Goal: Task Accomplishment & Management: Manage account settings

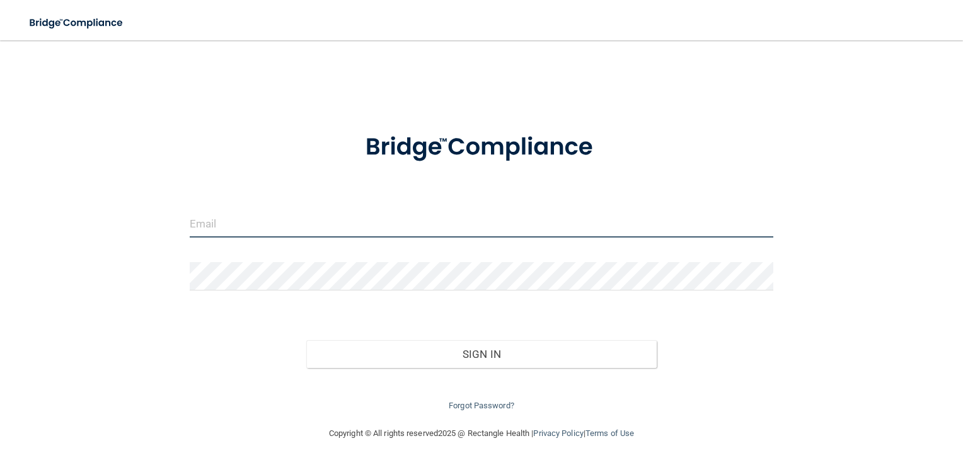
click at [267, 230] on input "email" at bounding box center [482, 223] width 584 height 28
type input "[PERSON_NAME][EMAIL_ADDRESS][DOMAIN_NAME]"
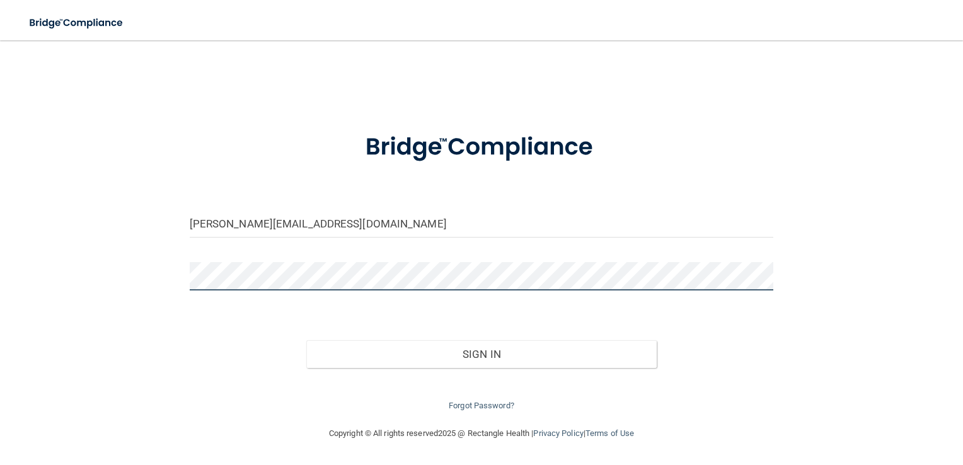
click at [306, 340] on button "Sign In" at bounding box center [481, 354] width 350 height 28
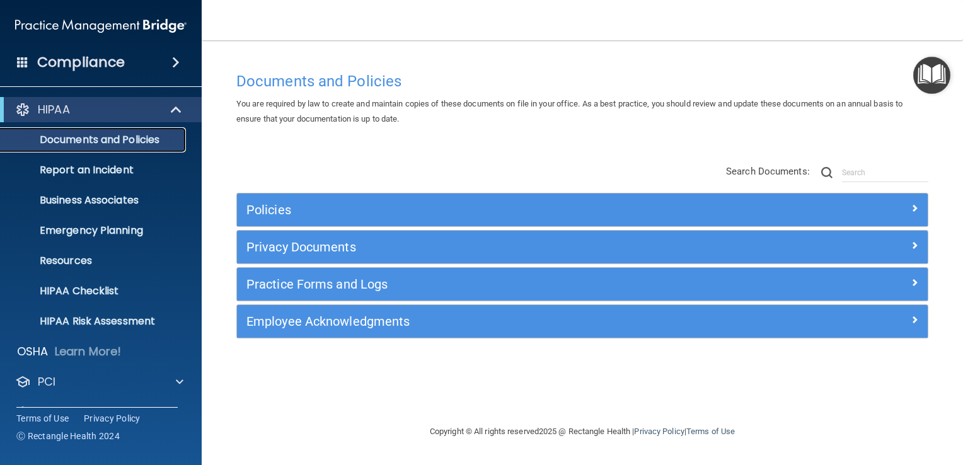
click at [115, 148] on link "Documents and Policies" at bounding box center [86, 139] width 199 height 25
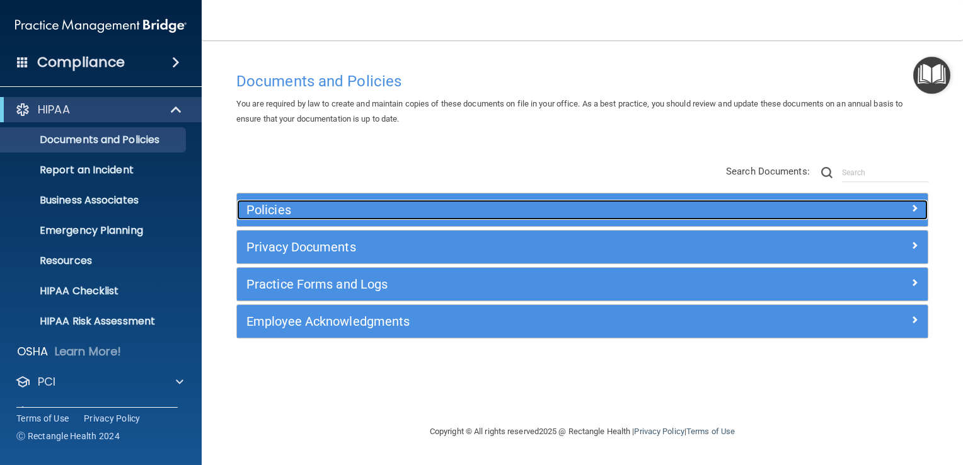
click at [325, 214] on h5 "Policies" at bounding box center [495, 210] width 499 height 14
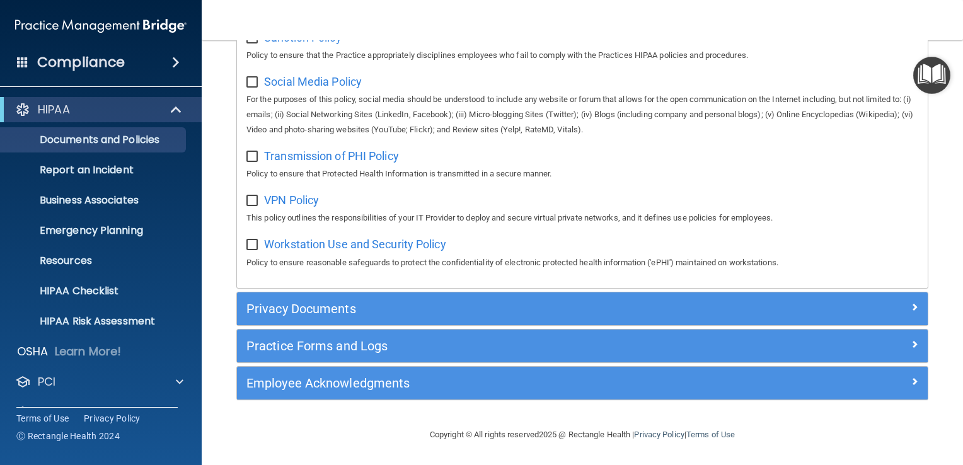
scroll to position [989, 0]
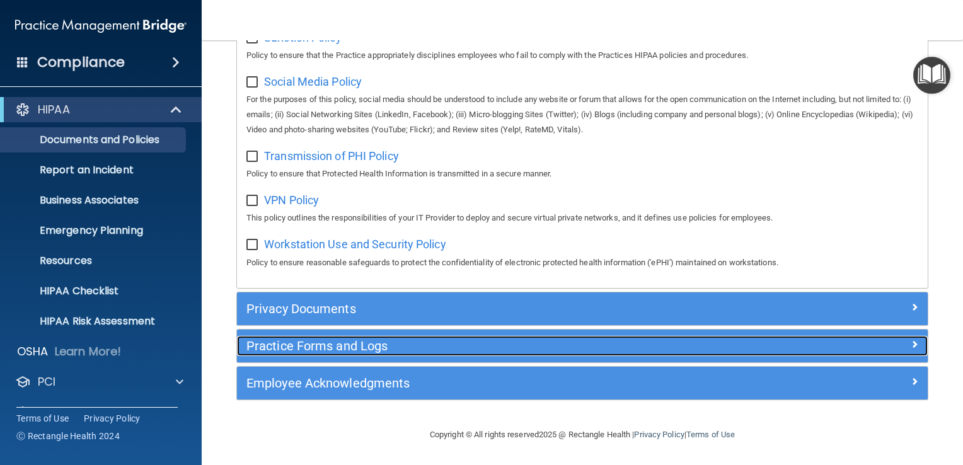
click at [298, 353] on h5 "Practice Forms and Logs" at bounding box center [495, 346] width 499 height 14
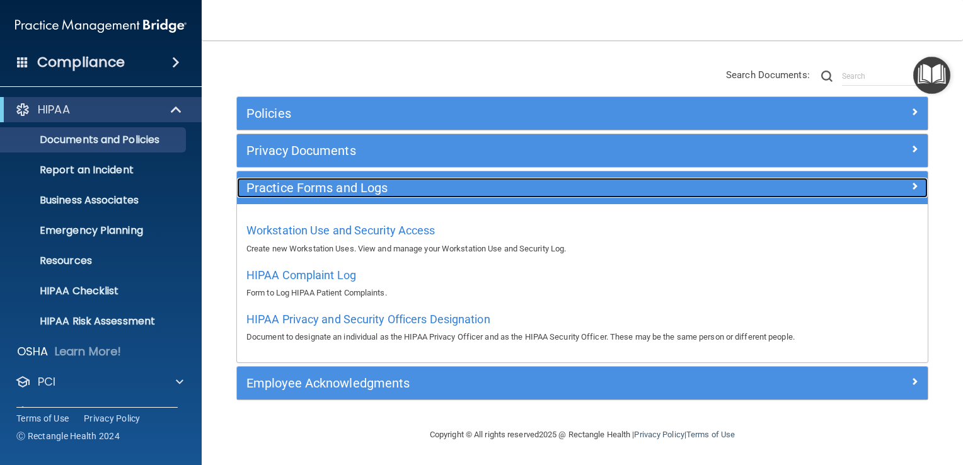
scroll to position [95, 0]
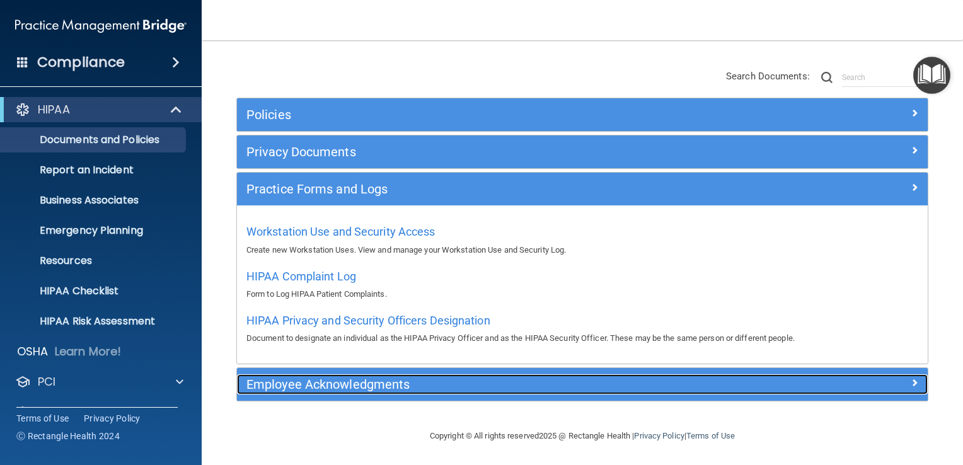
click at [328, 384] on h5 "Employee Acknowledgments" at bounding box center [495, 385] width 499 height 14
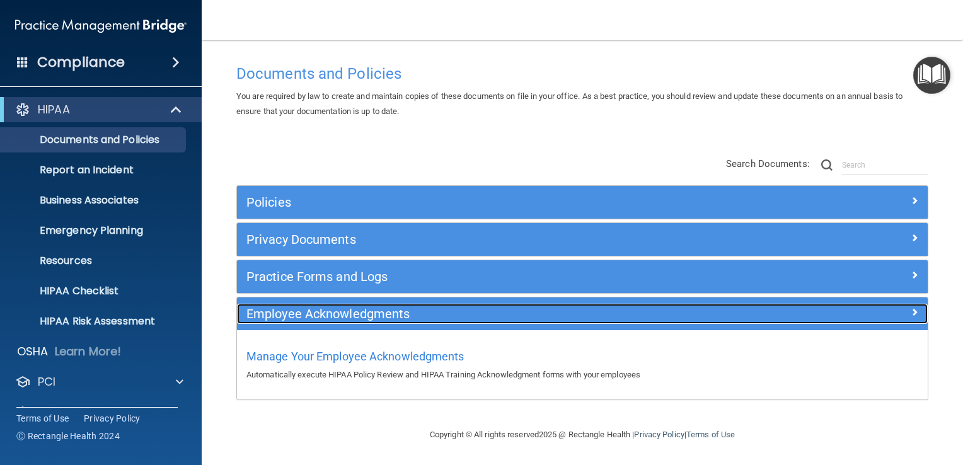
scroll to position [6, 0]
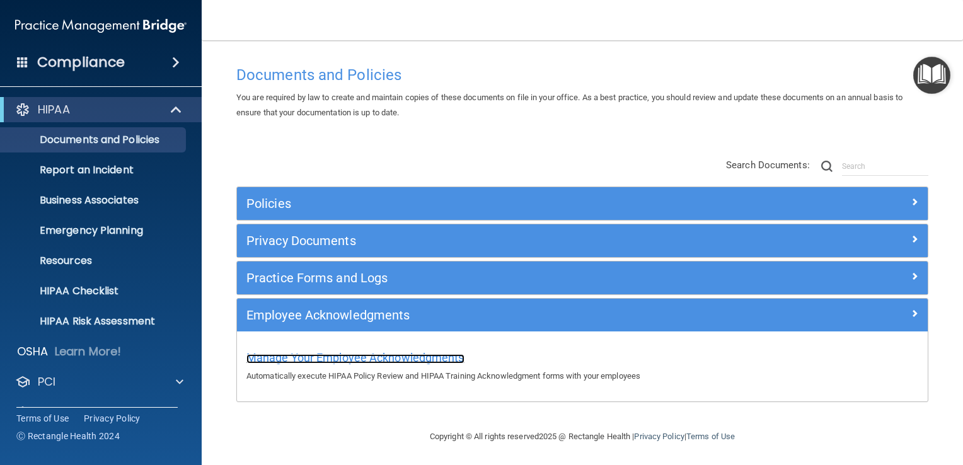
click at [366, 361] on span "Manage Your Employee Acknowledgments" at bounding box center [355, 357] width 218 height 13
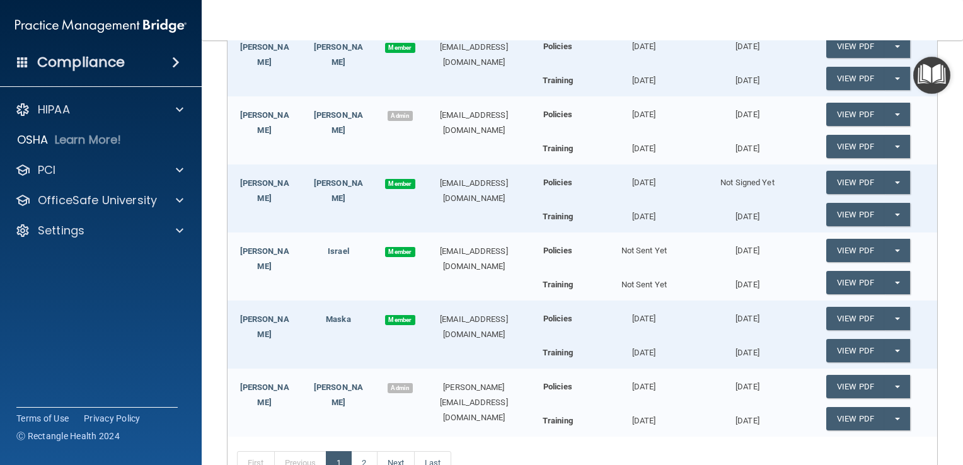
scroll to position [292, 0]
click at [321, 194] on div "Leidy Gonzalez Member gleidy0483@gmail.com" at bounding box center [376, 186] width 296 height 42
click at [267, 180] on link "[PERSON_NAME]" at bounding box center [264, 191] width 49 height 25
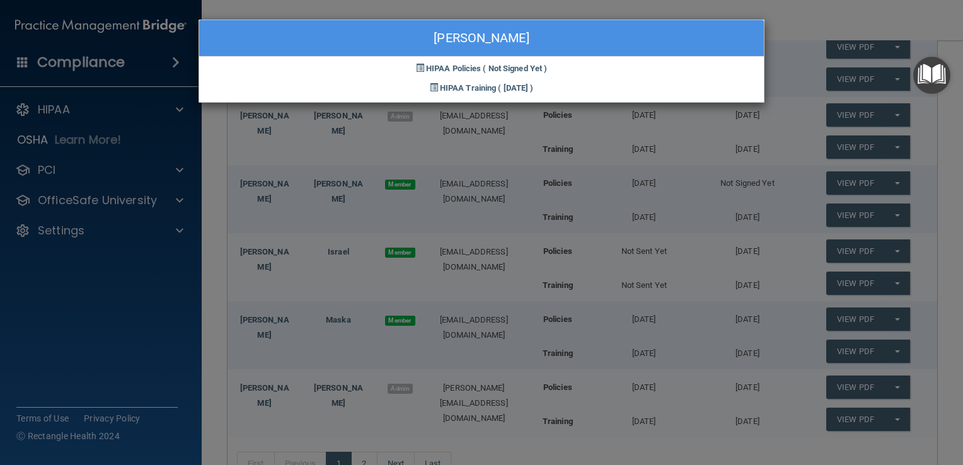
click at [282, 146] on div "Leidy Gonzalez HIPAA Policies ( Not Signed Yet ) HIPAA Training ( 01/19/2025 )" at bounding box center [481, 232] width 963 height 465
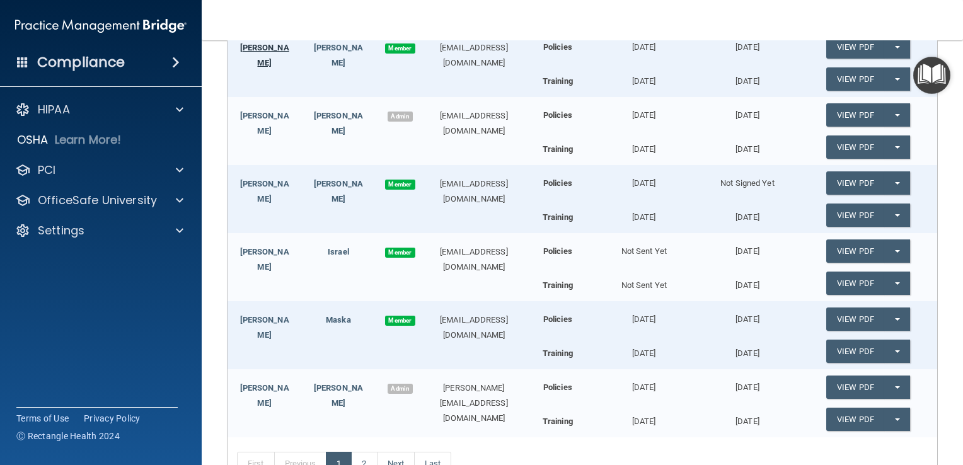
click at [270, 49] on link "Maria Hijar" at bounding box center [264, 55] width 49 height 25
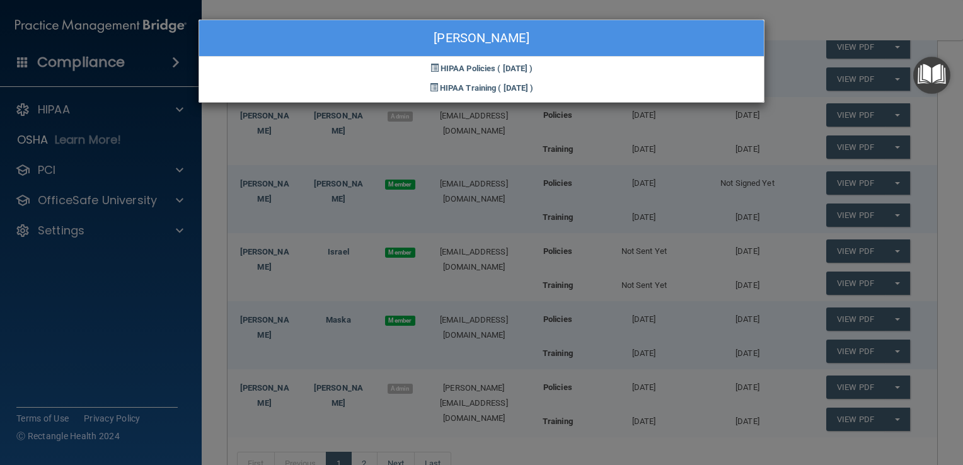
click at [277, 152] on div "Maria Hijar Contreras HIPAA Policies ( 08/06/2024 ) HIPAA Training ( 08/06/2024…" at bounding box center [481, 232] width 963 height 465
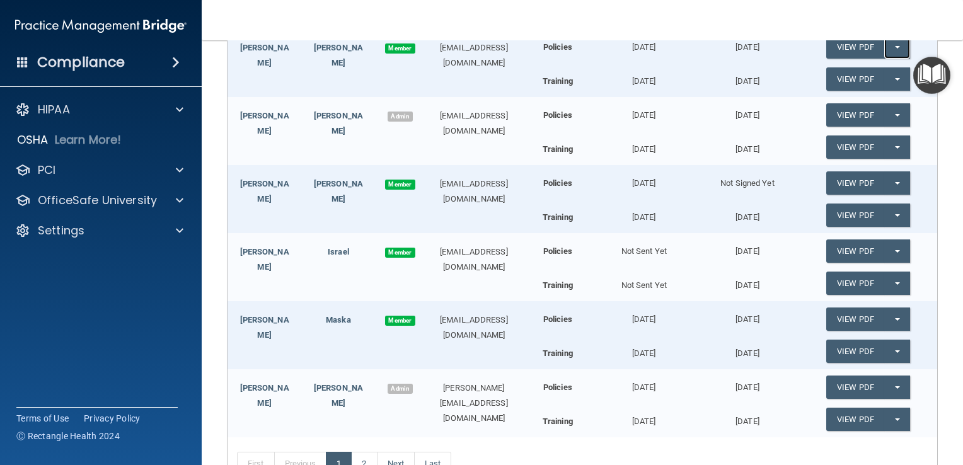
click at [895, 47] on span "button" at bounding box center [897, 47] width 5 height 3
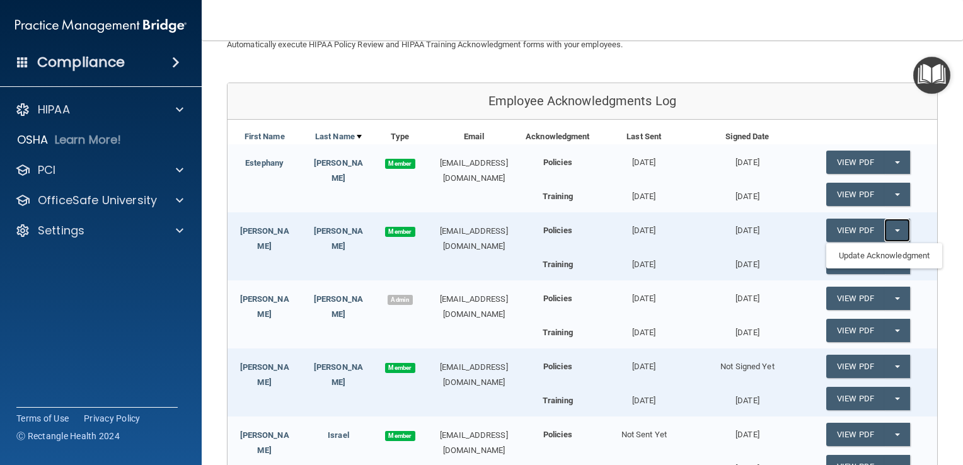
scroll to position [108, 0]
click at [885, 168] on button "Split button!" at bounding box center [897, 162] width 26 height 23
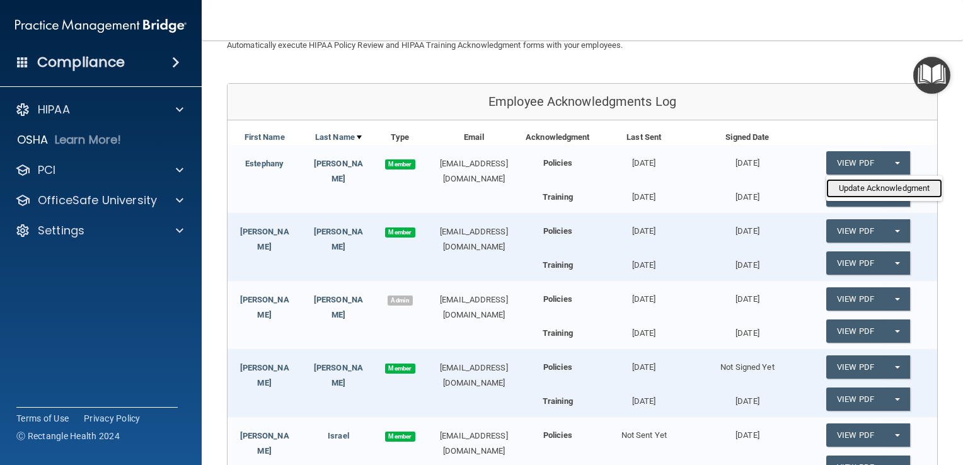
click at [877, 189] on link "Update Acknowledgment" at bounding box center [884, 188] width 116 height 19
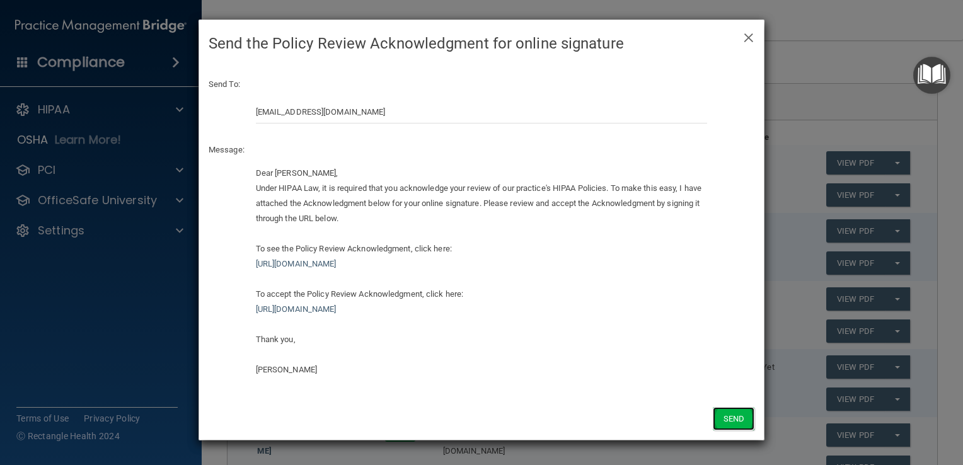
click at [730, 415] on button "Send" at bounding box center [734, 418] width 42 height 23
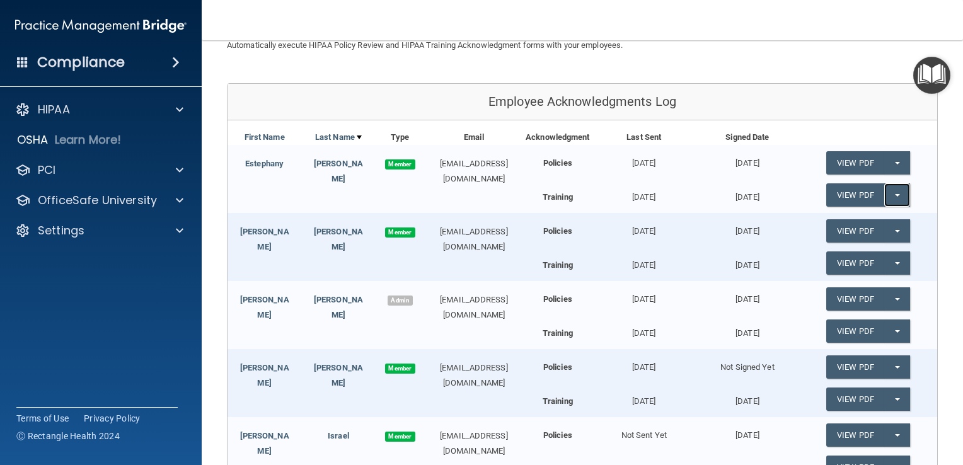
click at [887, 197] on button "Split button!" at bounding box center [897, 194] width 26 height 23
click at [881, 225] on link "Update Acknowledgment" at bounding box center [884, 220] width 116 height 19
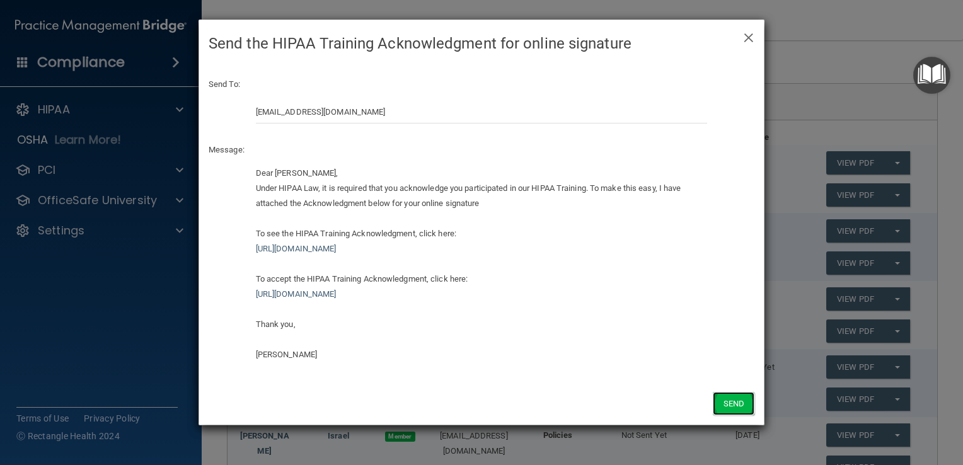
click at [727, 408] on button "Send" at bounding box center [734, 403] width 42 height 23
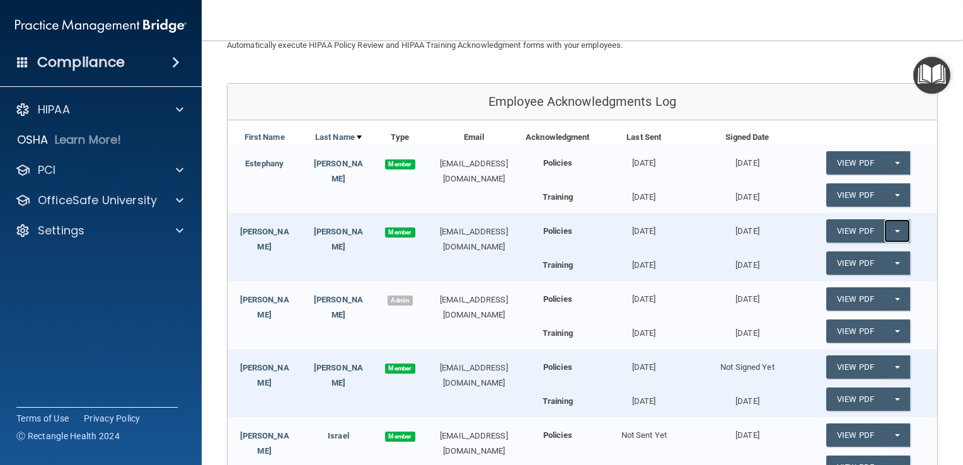
click at [890, 233] on button "Split button!" at bounding box center [897, 230] width 26 height 23
click at [889, 254] on link "Update Acknowledgment" at bounding box center [884, 256] width 116 height 19
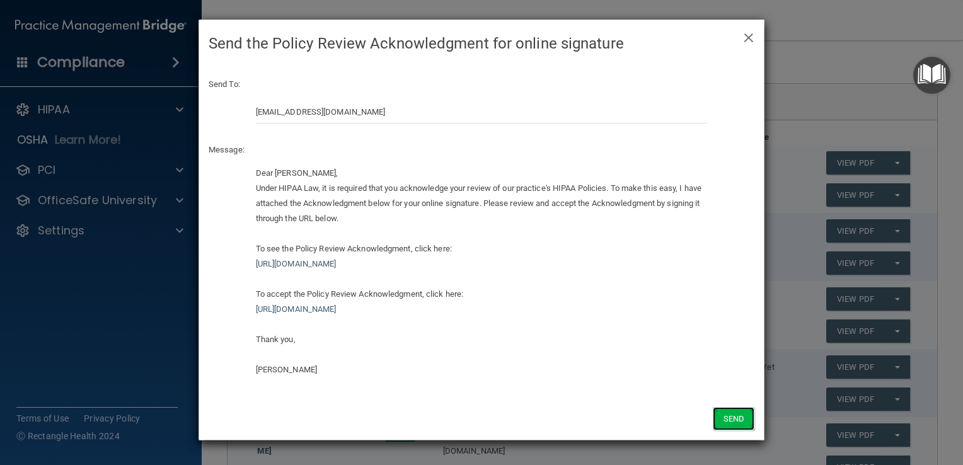
click at [727, 417] on button "Send" at bounding box center [734, 418] width 42 height 23
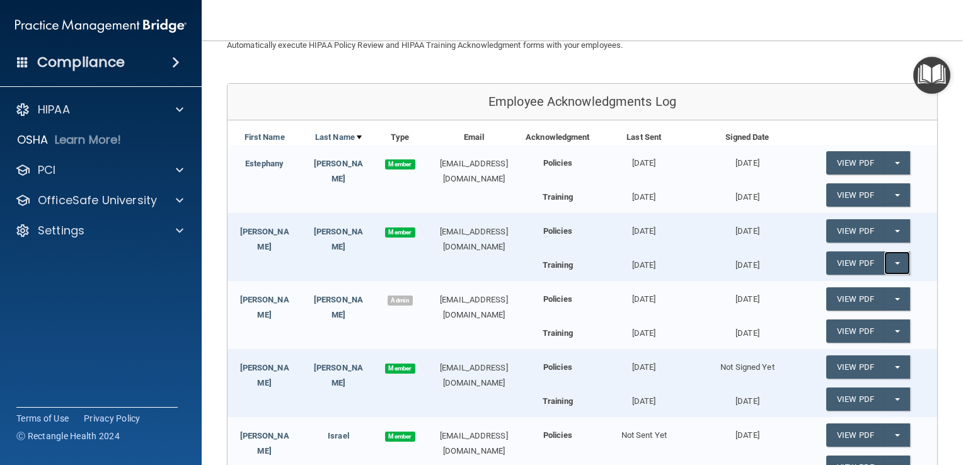
click at [892, 263] on button "Split button!" at bounding box center [897, 262] width 26 height 23
click at [885, 287] on link "Update Acknowledgment" at bounding box center [884, 288] width 116 height 19
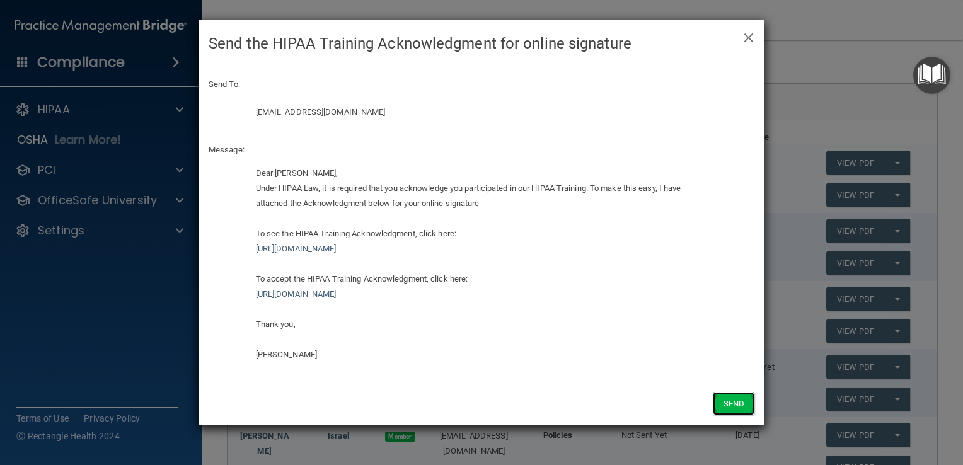
click at [734, 400] on button "Send" at bounding box center [734, 403] width 42 height 23
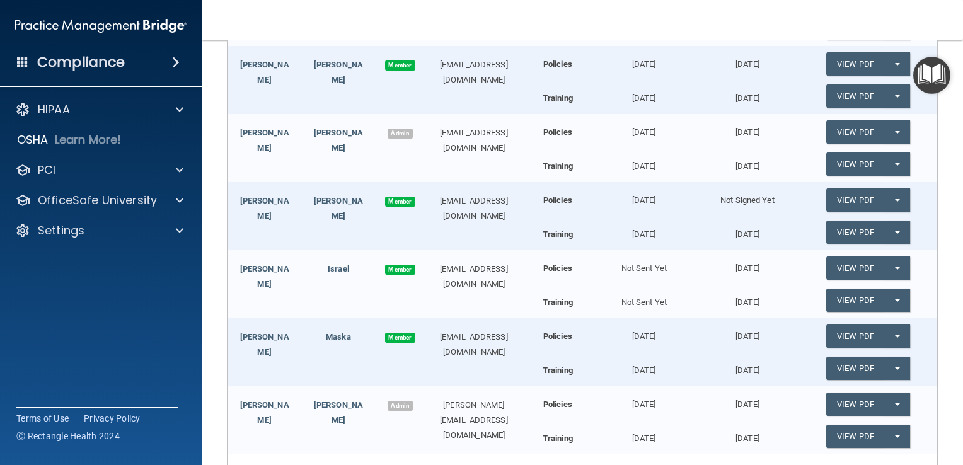
scroll to position [276, 0]
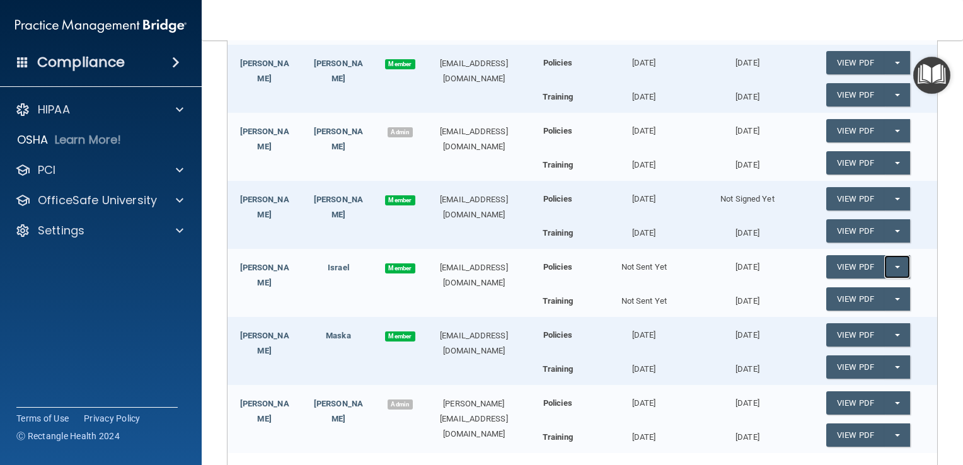
click at [893, 268] on button "Split button!" at bounding box center [897, 266] width 26 height 23
click at [887, 289] on link "Update Acknowledgment" at bounding box center [884, 292] width 116 height 19
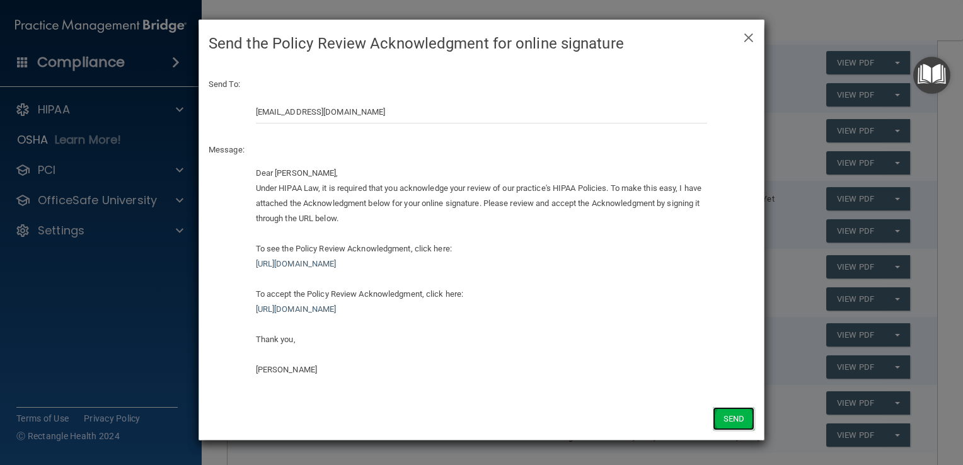
click at [731, 419] on button "Send" at bounding box center [734, 418] width 42 height 23
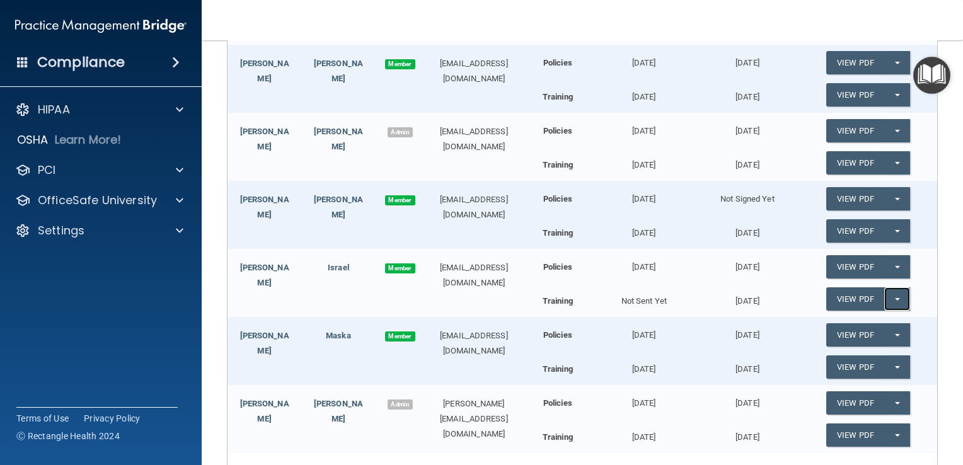
click at [895, 299] on button "Split button!" at bounding box center [897, 298] width 26 height 23
click at [882, 327] on link "Update Acknowledgment" at bounding box center [884, 324] width 116 height 19
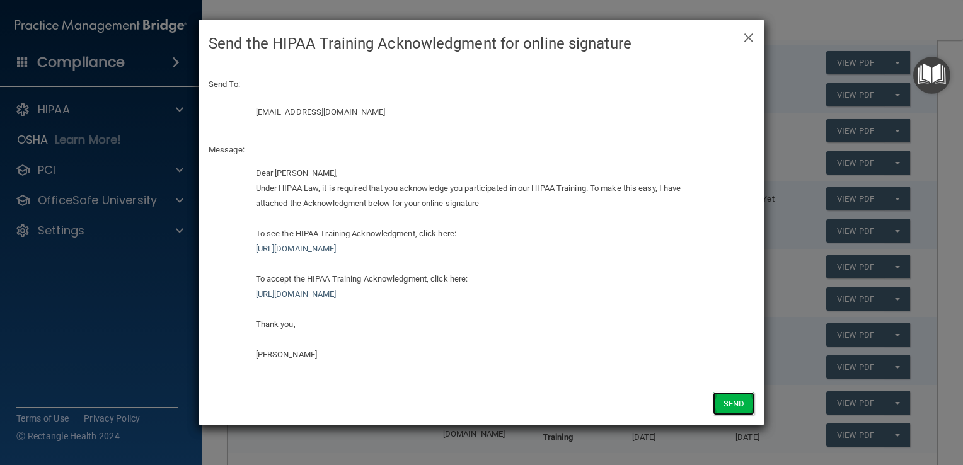
click at [726, 407] on button "Send" at bounding box center [734, 403] width 42 height 23
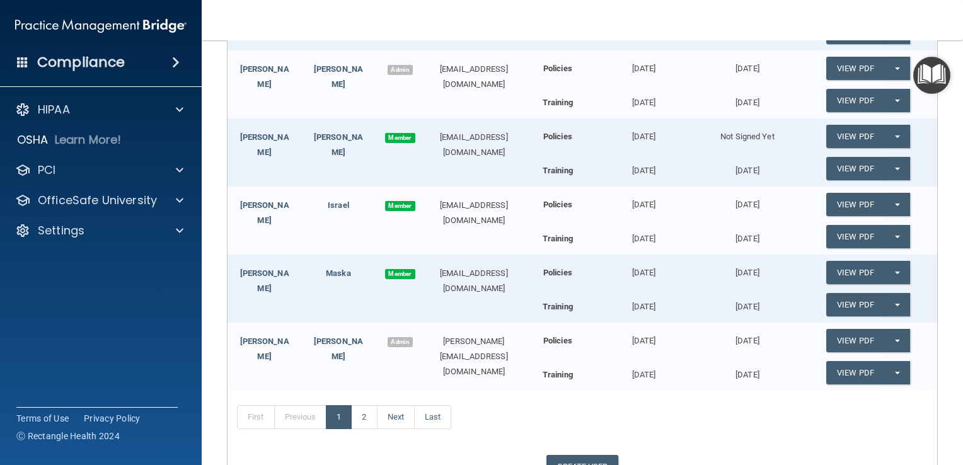
scroll to position [343, 0]
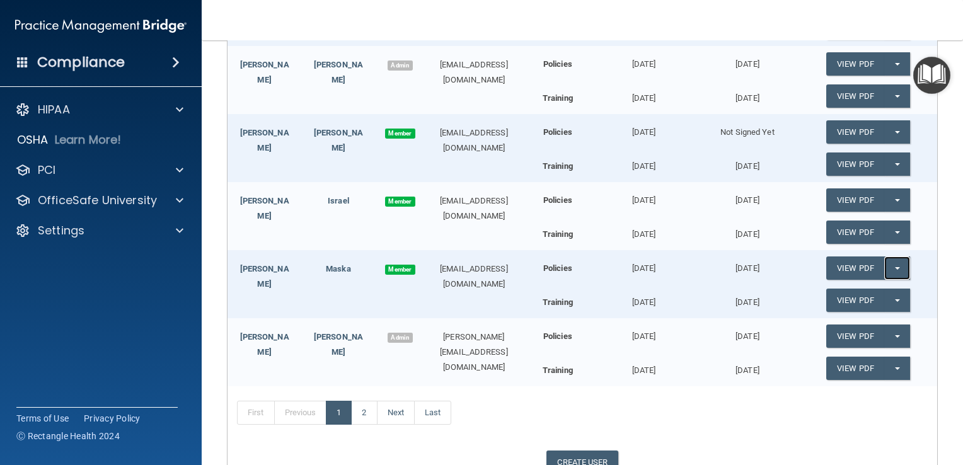
click at [893, 269] on button "Split button!" at bounding box center [897, 268] width 26 height 23
click at [884, 292] on link "Update Acknowledgment" at bounding box center [884, 293] width 116 height 19
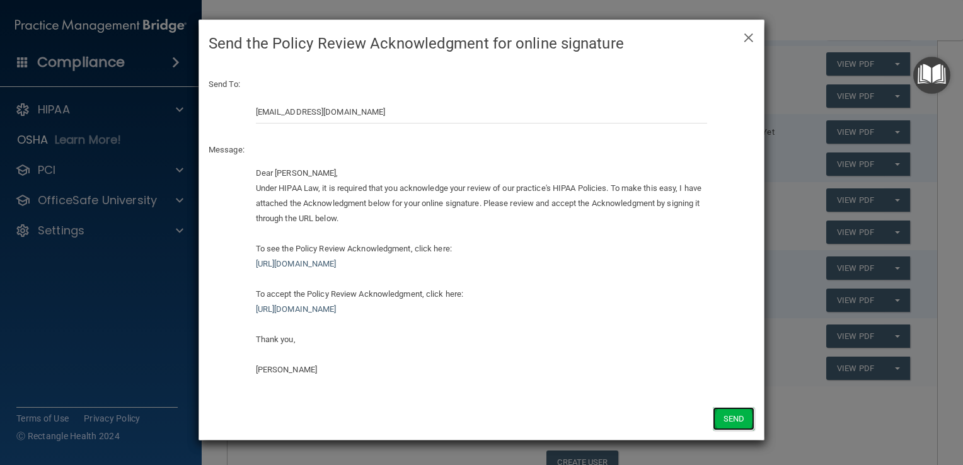
click at [736, 415] on button "Send" at bounding box center [734, 418] width 42 height 23
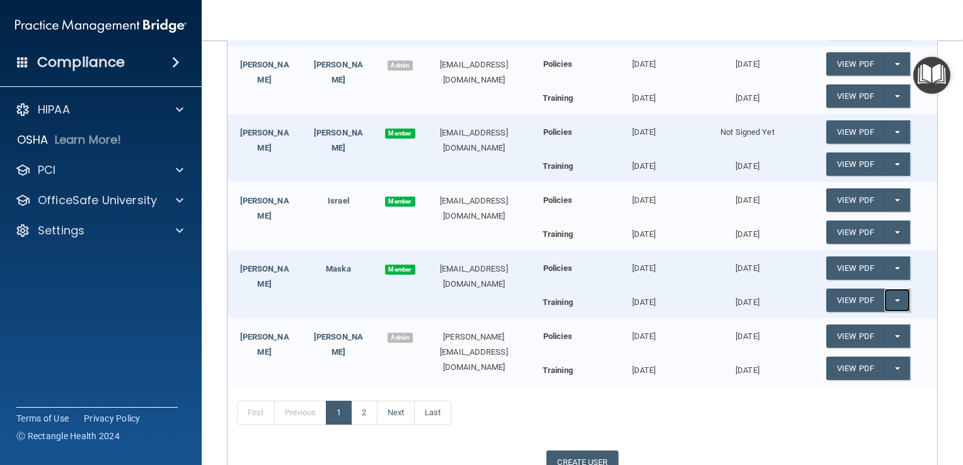
click at [895, 299] on span "button" at bounding box center [897, 300] width 5 height 3
click at [880, 321] on link "Update Acknowledgment" at bounding box center [884, 325] width 116 height 19
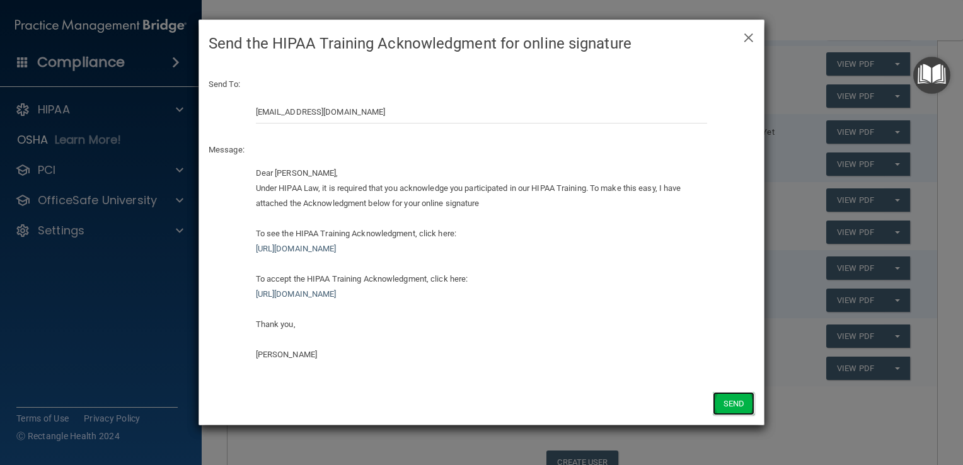
click at [726, 405] on button "Send" at bounding box center [734, 403] width 42 height 23
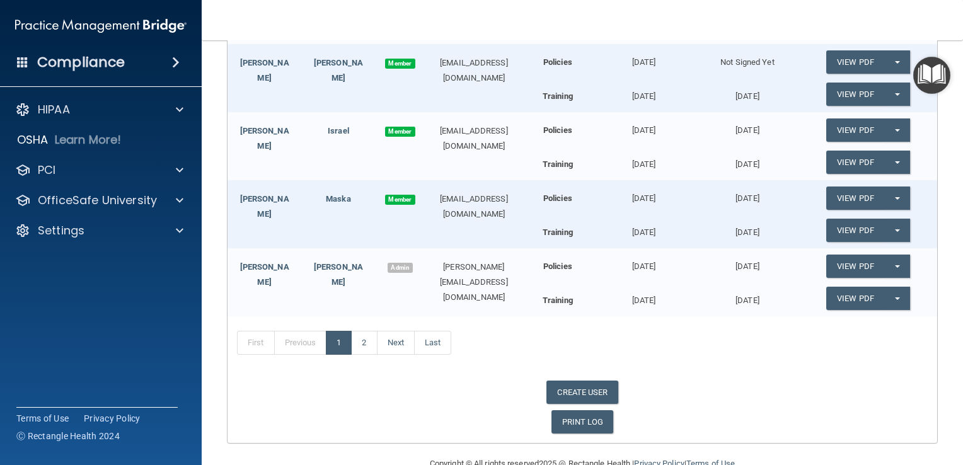
scroll to position [438, 0]
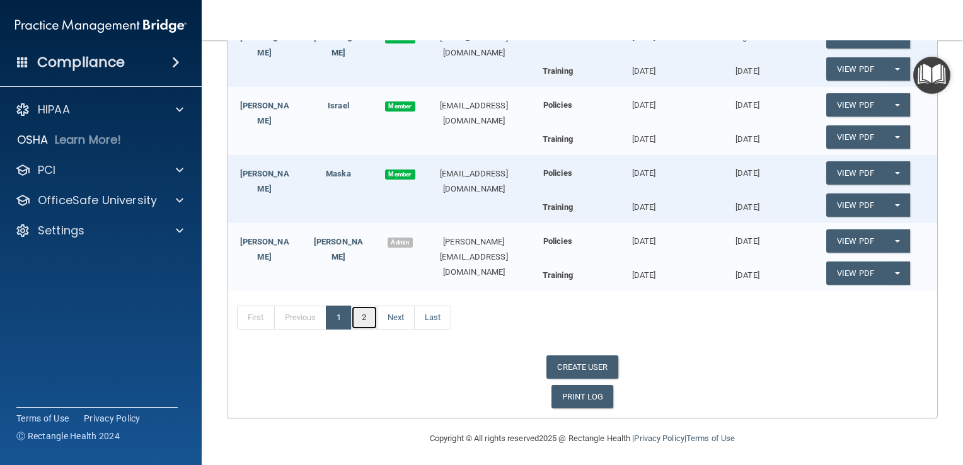
click at [360, 314] on link "2" at bounding box center [364, 318] width 26 height 24
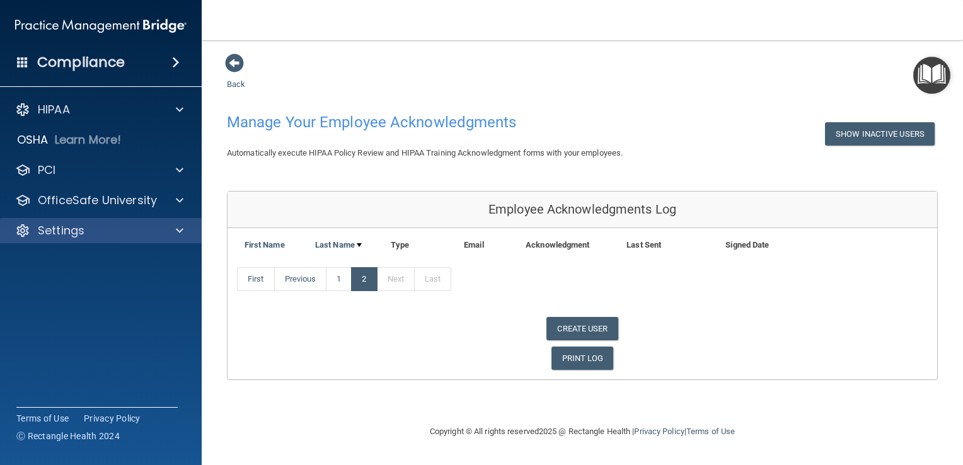
click at [66, 241] on div "Settings" at bounding box center [101, 230] width 202 height 25
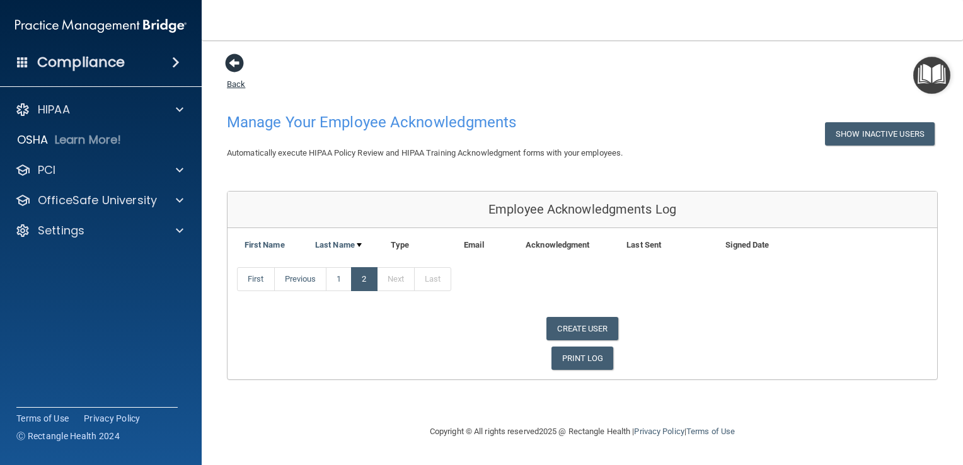
click at [237, 64] on span at bounding box center [234, 63] width 19 height 19
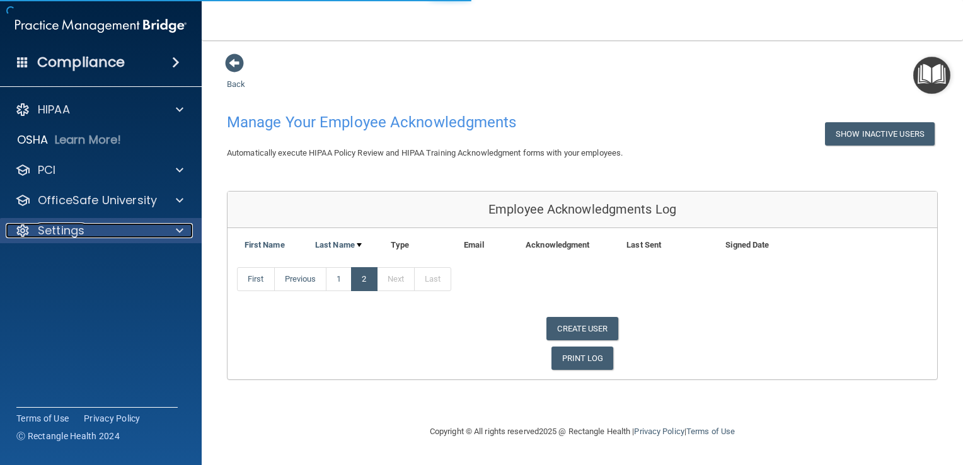
click at [81, 236] on p "Settings" at bounding box center [61, 230] width 47 height 15
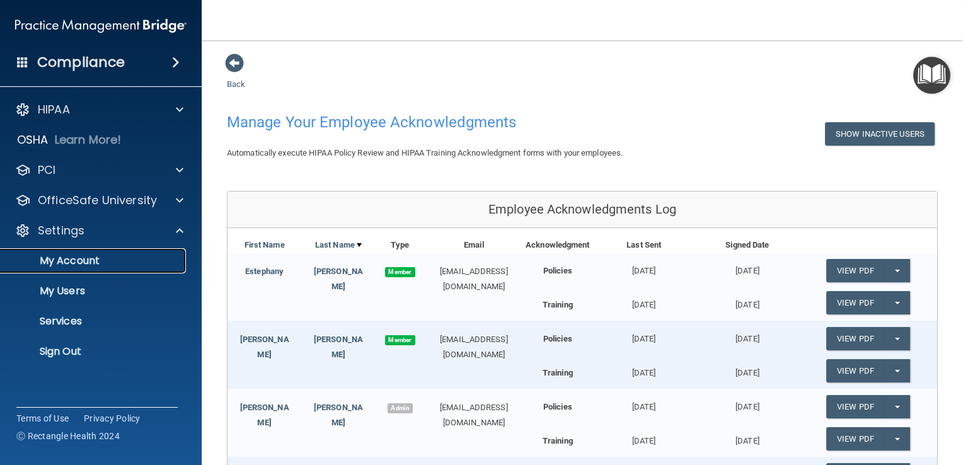
click at [79, 258] on p "My Account" at bounding box center [94, 261] width 172 height 13
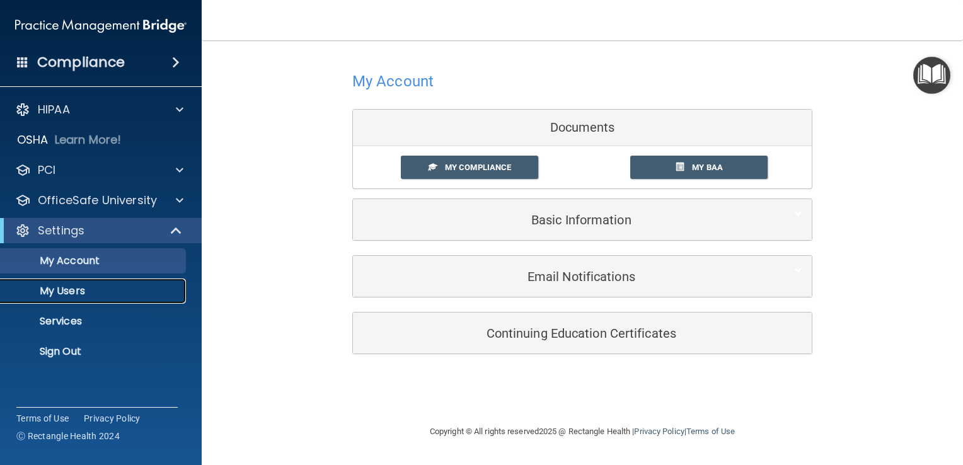
click at [80, 293] on p "My Users" at bounding box center [94, 291] width 172 height 13
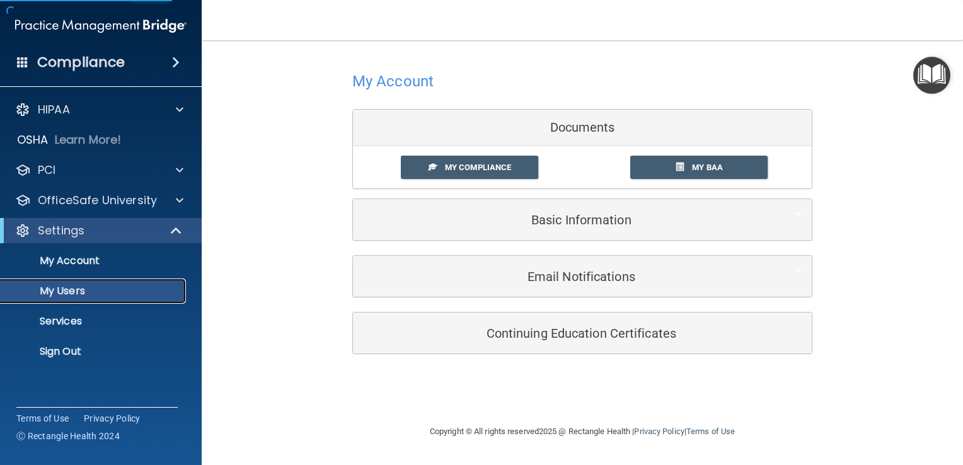
select select "20"
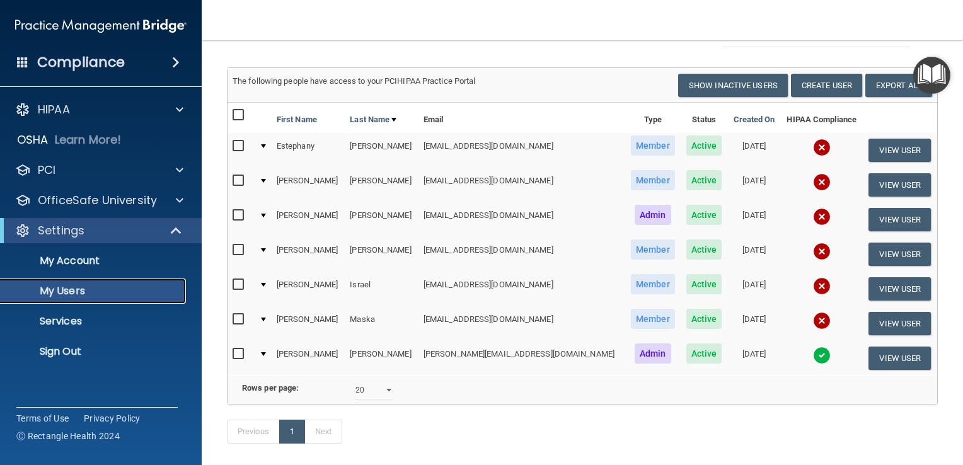
scroll to position [76, 0]
click at [239, 245] on input "checkbox" at bounding box center [240, 250] width 14 height 10
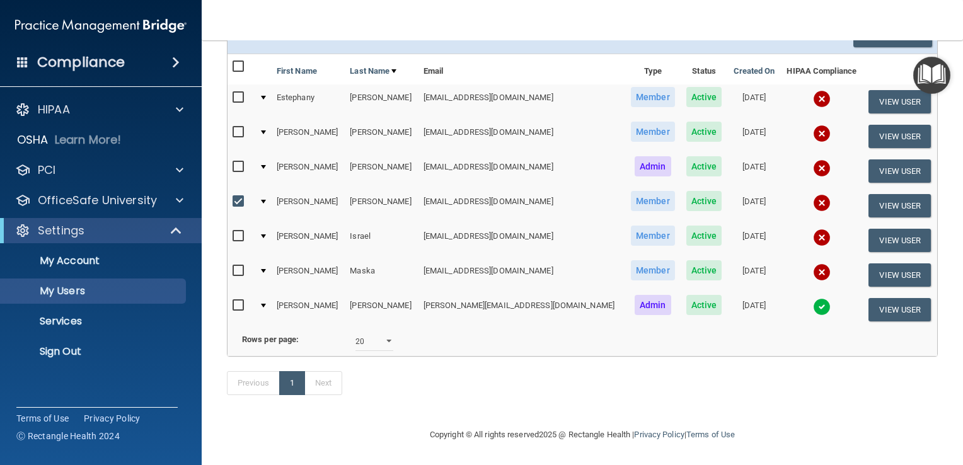
scroll to position [139, 0]
click at [238, 197] on input "checkbox" at bounding box center [240, 202] width 14 height 10
checkbox input "false"
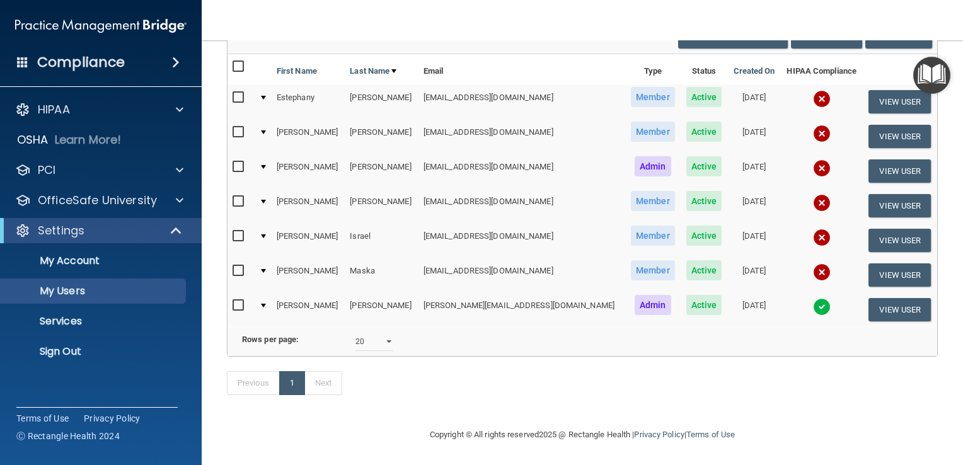
click at [237, 93] on input "checkbox" at bounding box center [240, 98] width 14 height 10
checkbox input "true"
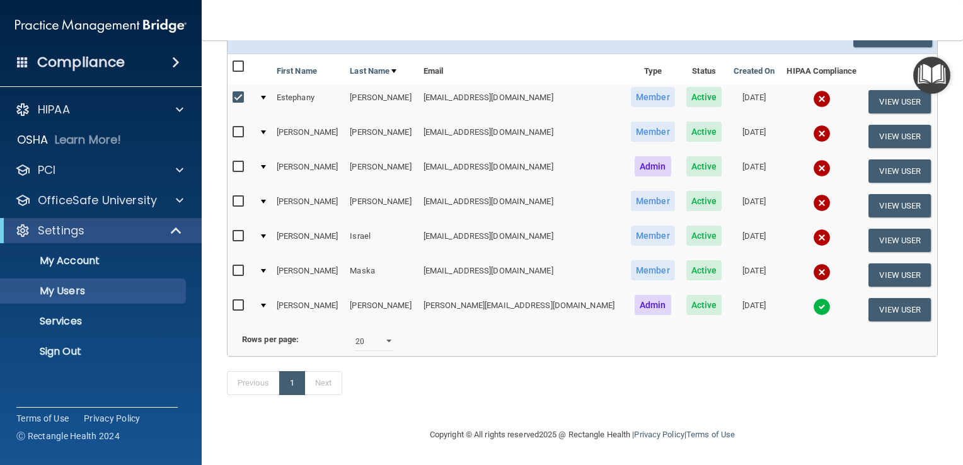
click at [236, 127] on input "checkbox" at bounding box center [240, 132] width 14 height 10
checkbox input "true"
click at [236, 231] on input "checkbox" at bounding box center [240, 236] width 14 height 10
checkbox input "true"
click at [238, 266] on input "checkbox" at bounding box center [240, 271] width 14 height 10
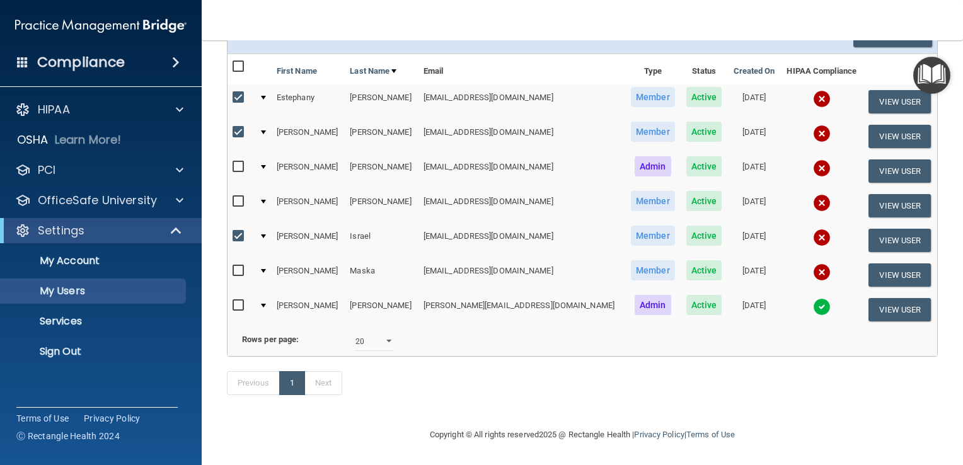
checkbox input "true"
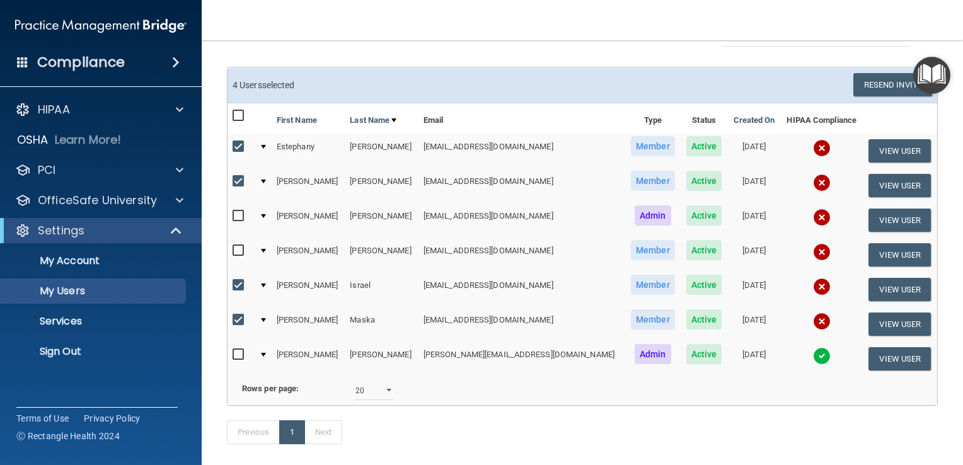
scroll to position [76, 0]
click at [869, 84] on button "Resend Invite" at bounding box center [892, 83] width 79 height 23
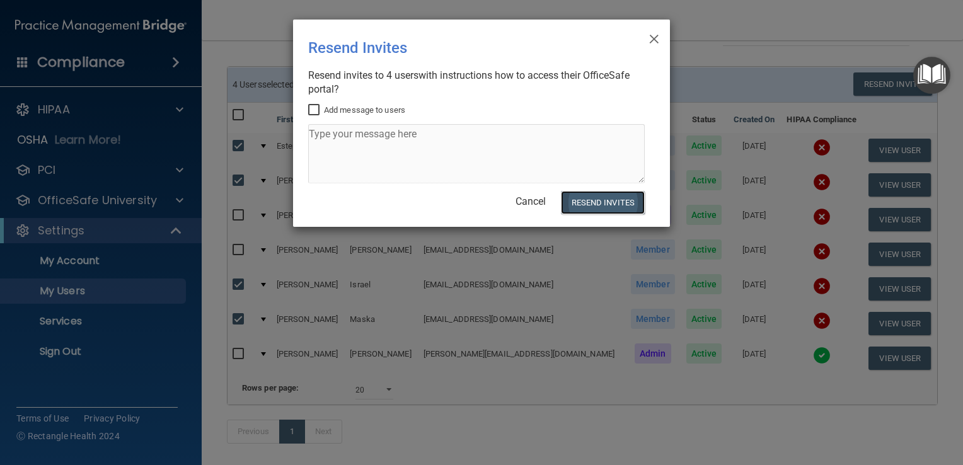
click at [607, 200] on button "Resend Invites" at bounding box center [603, 202] width 84 height 23
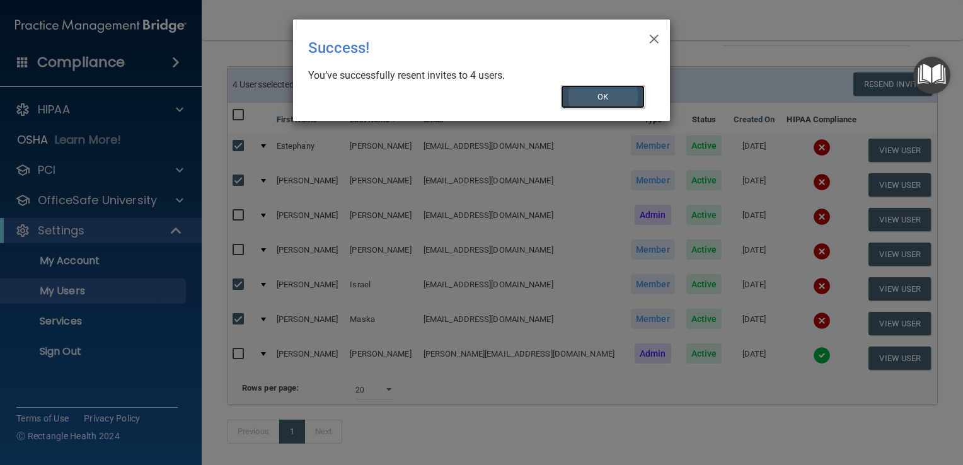
click at [589, 102] on button "OK" at bounding box center [603, 96] width 84 height 23
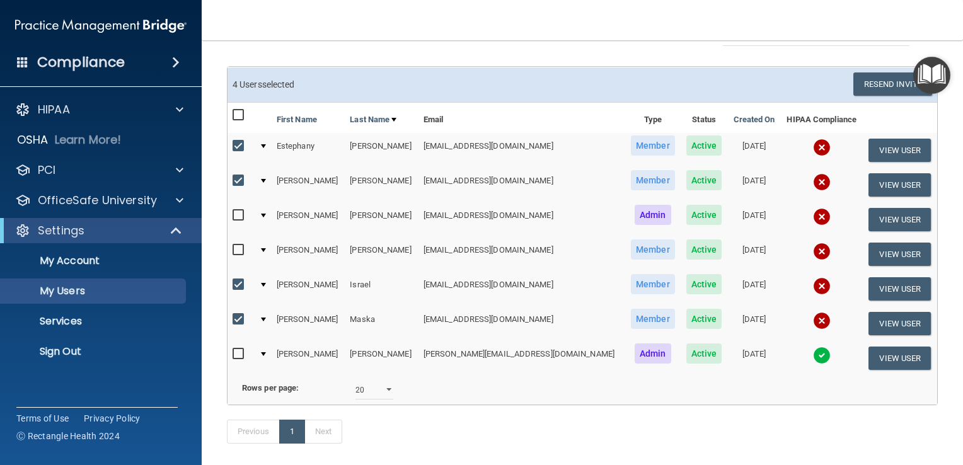
click at [686, 248] on span "Active" at bounding box center [704, 250] width 36 height 20
click at [881, 256] on button "View User" at bounding box center [900, 254] width 62 height 23
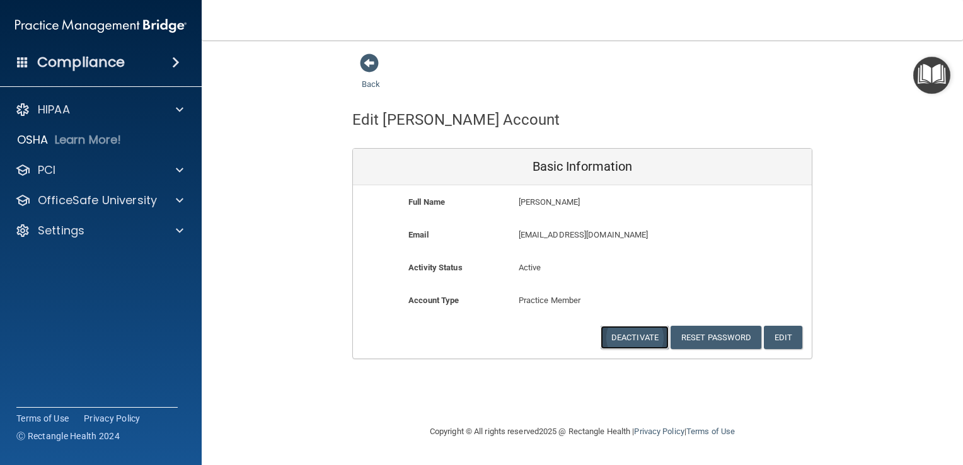
click at [631, 341] on button "Deactivate" at bounding box center [635, 337] width 68 height 23
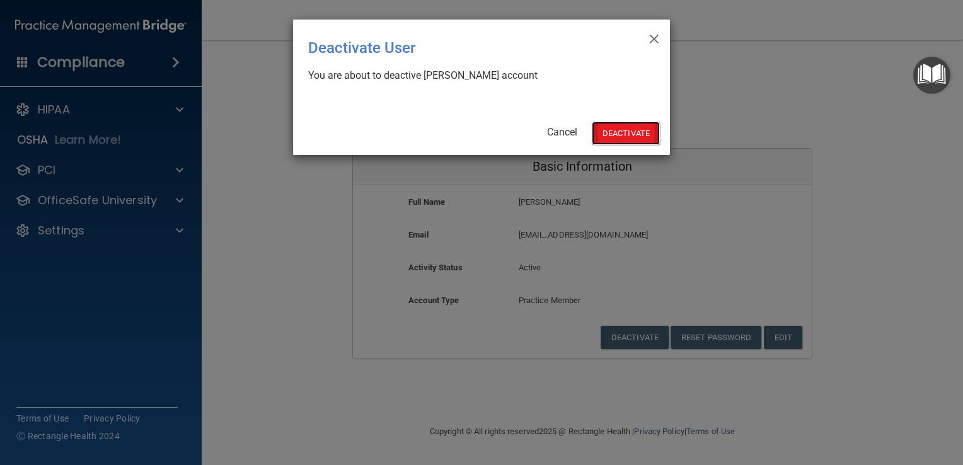
click at [627, 136] on button "Deactivate" at bounding box center [626, 133] width 68 height 23
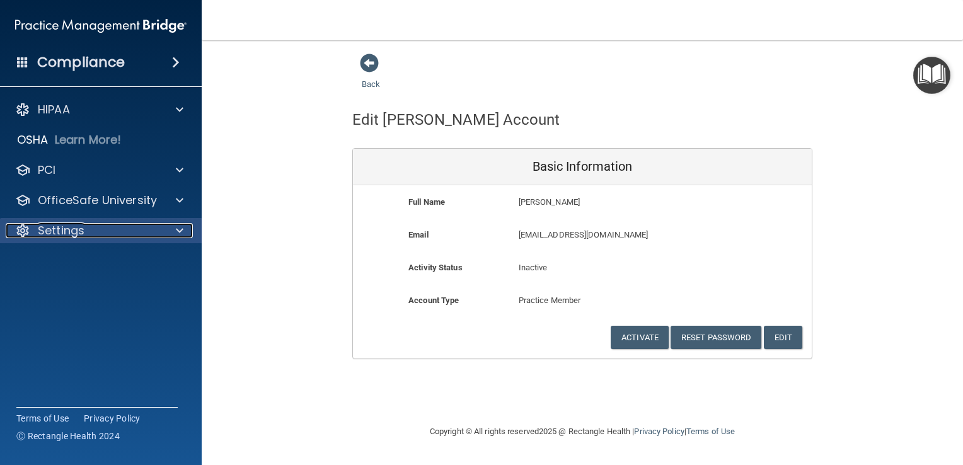
click at [82, 238] on p "Settings" at bounding box center [61, 230] width 47 height 15
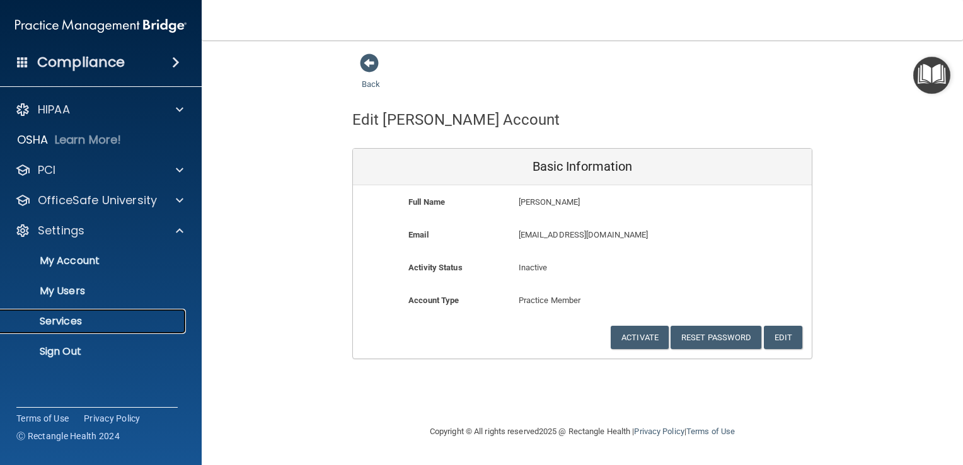
click at [63, 321] on p "Services" at bounding box center [94, 321] width 172 height 13
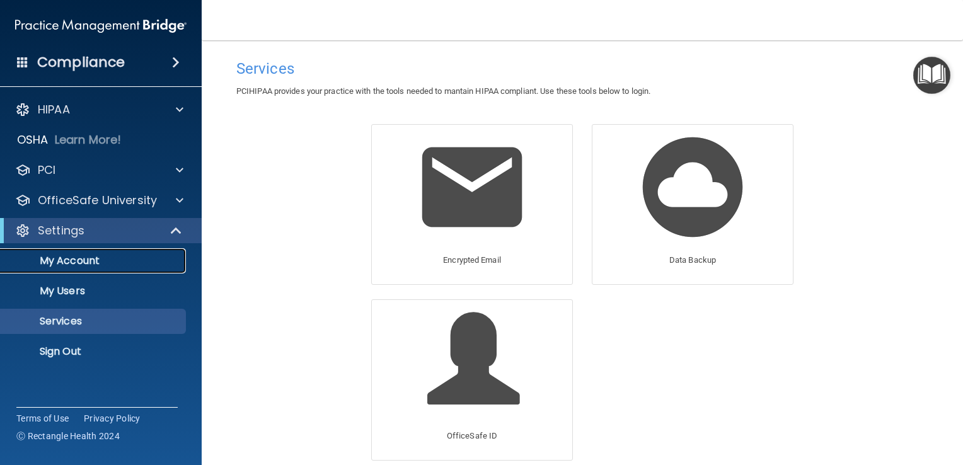
click at [78, 259] on p "My Account" at bounding box center [94, 261] width 172 height 13
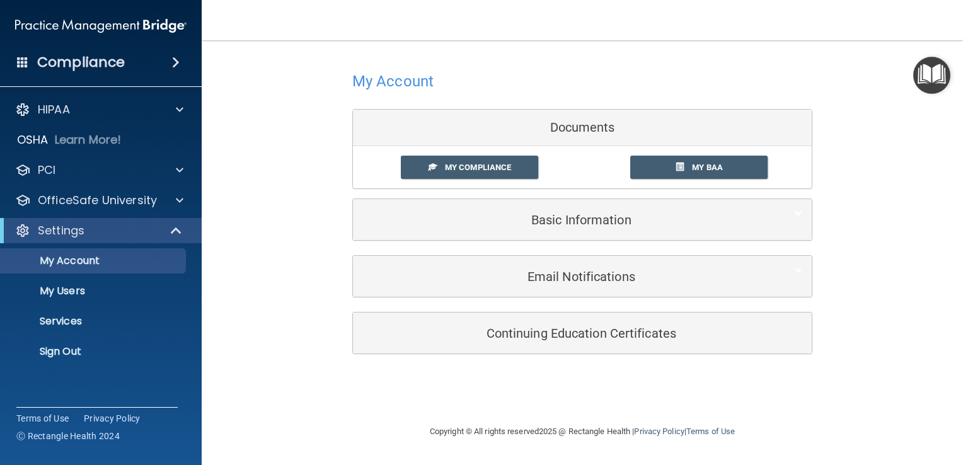
click at [141, 65] on div "Compliance" at bounding box center [101, 63] width 202 height 28
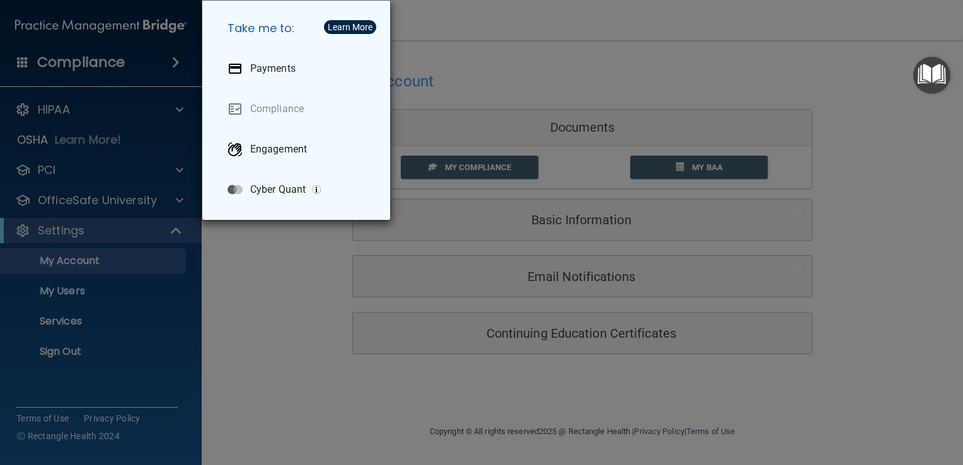
click at [67, 115] on div "Take me to: Payments Compliance Engagement Cyber Quant" at bounding box center [481, 232] width 963 height 465
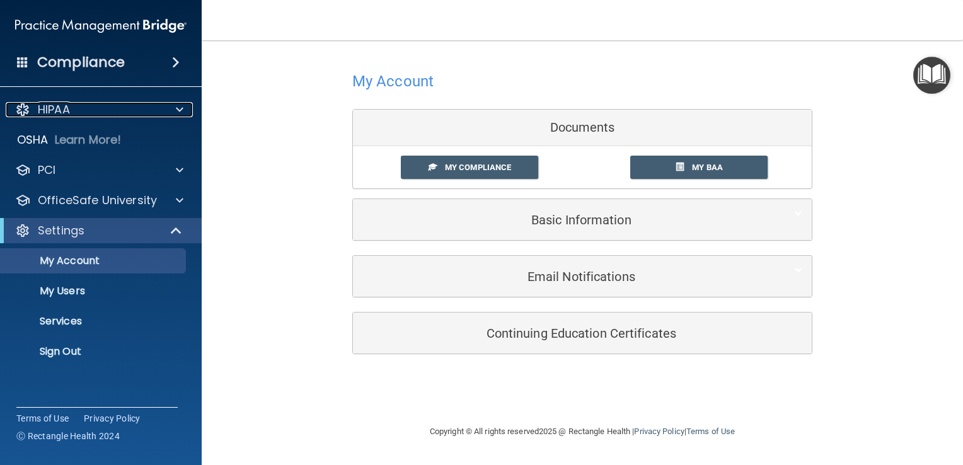
click at [67, 115] on p "HIPAA" at bounding box center [54, 109] width 32 height 15
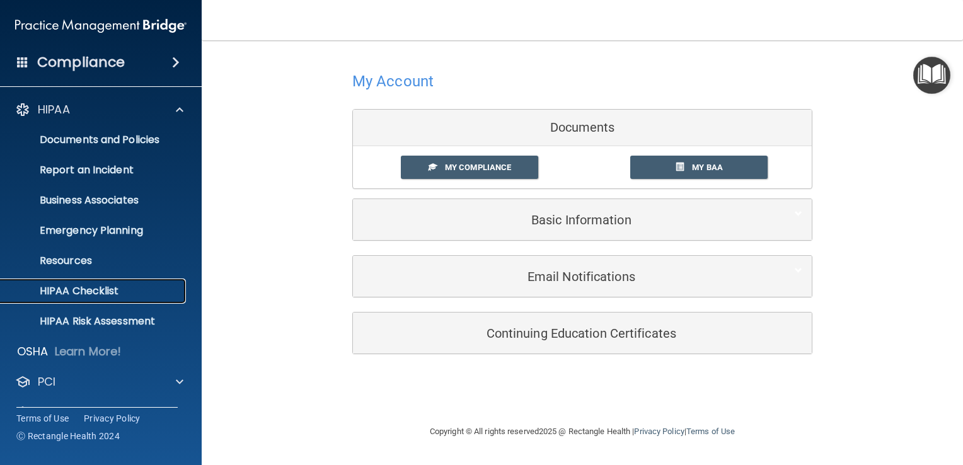
click at [66, 294] on p "HIPAA Checklist" at bounding box center [94, 291] width 172 height 13
